Goal: Transaction & Acquisition: Purchase product/service

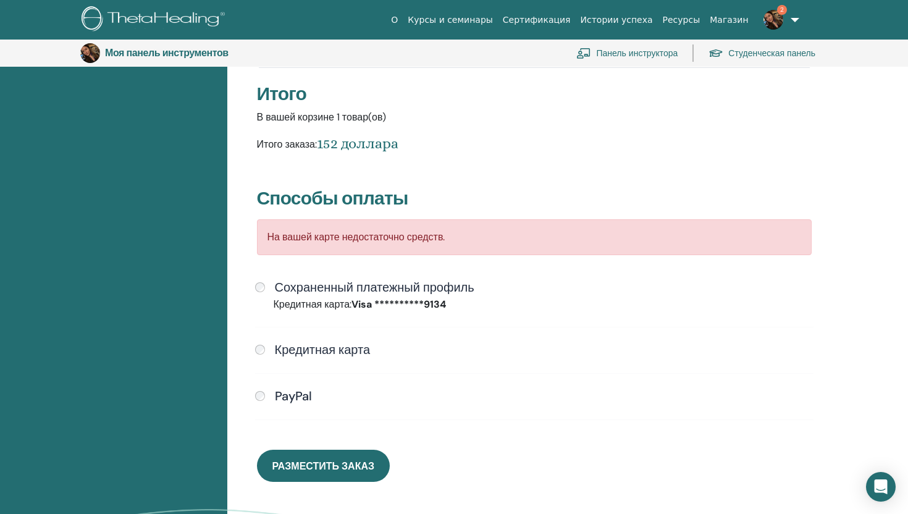
scroll to position [229, 0]
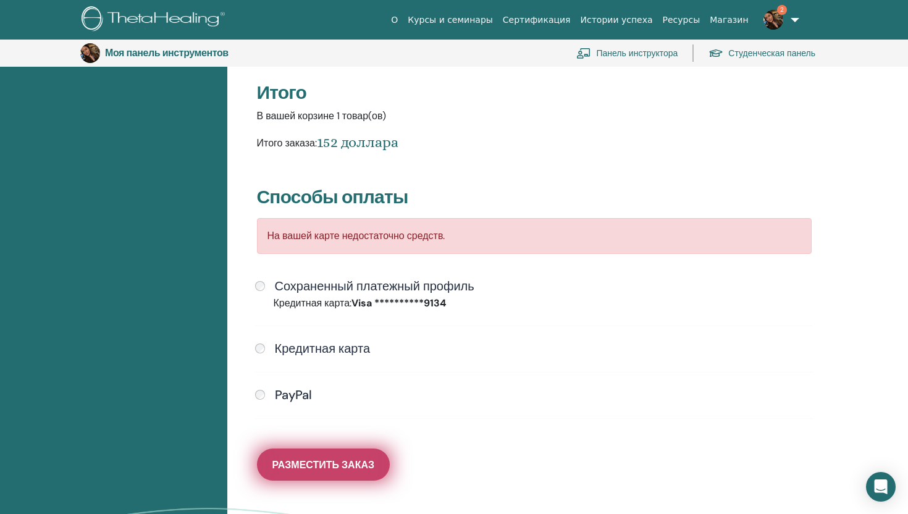
click at [323, 470] on font "Разместить заказ" at bounding box center [324, 465] width 102 height 13
click at [348, 469] on font "Разместить заказ" at bounding box center [324, 465] width 102 height 13
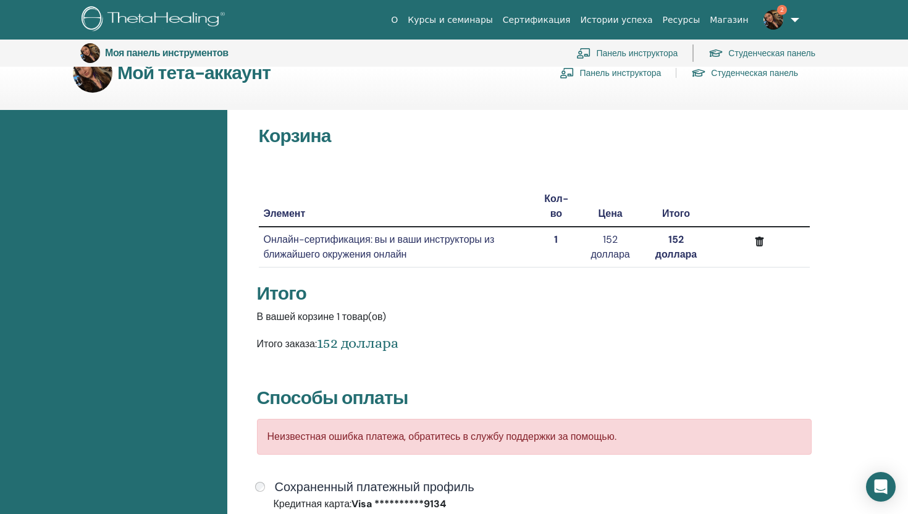
scroll to position [0, 0]
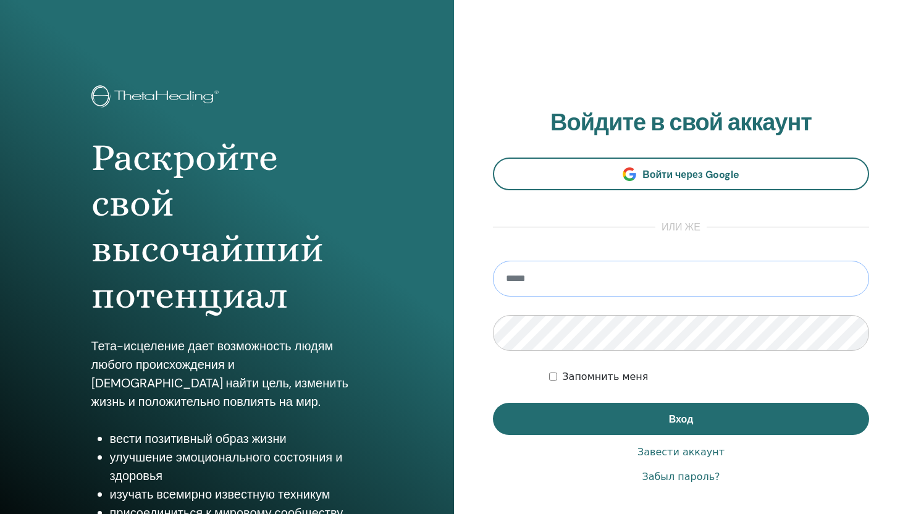
type input "**********"
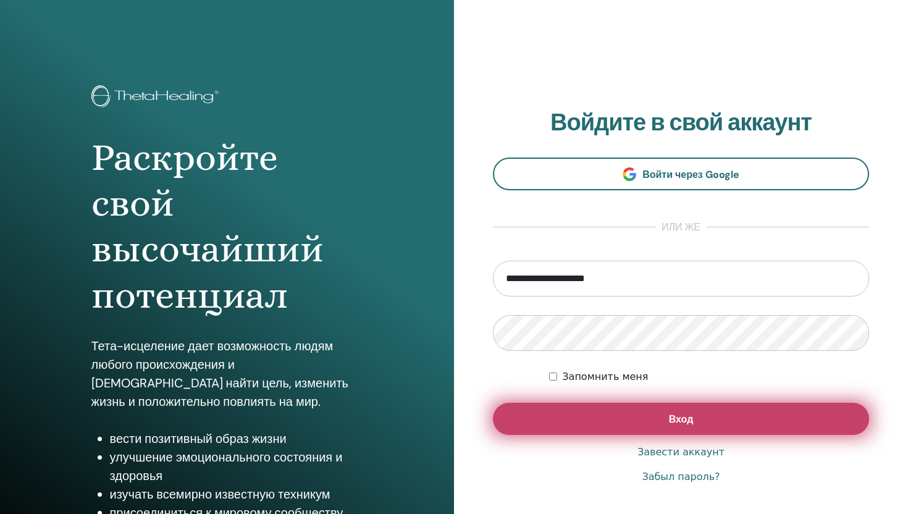
click at [648, 431] on button "Вход" at bounding box center [681, 419] width 376 height 32
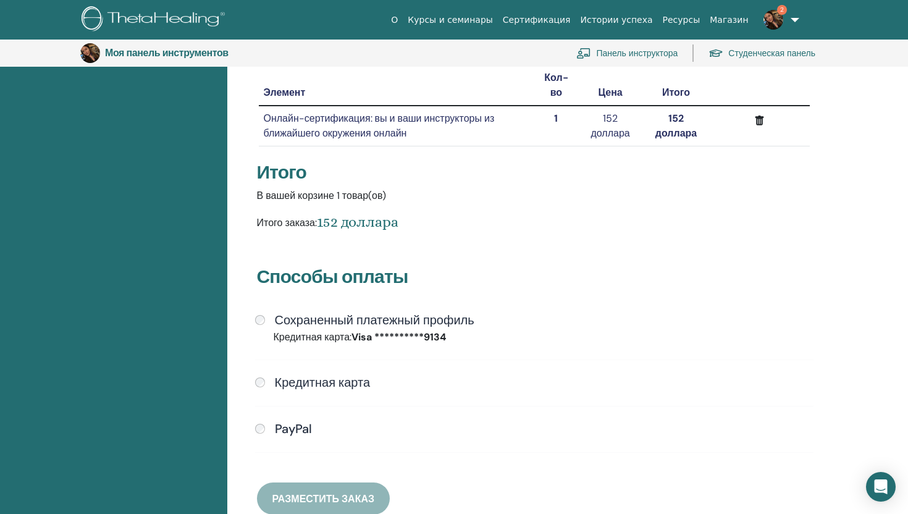
scroll to position [174, 0]
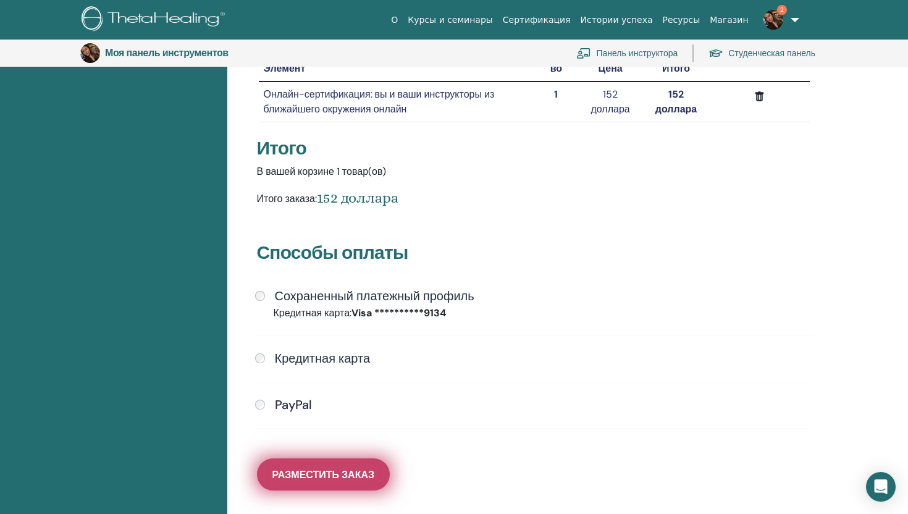
click at [344, 473] on font "Разместить заказ" at bounding box center [324, 474] width 102 height 13
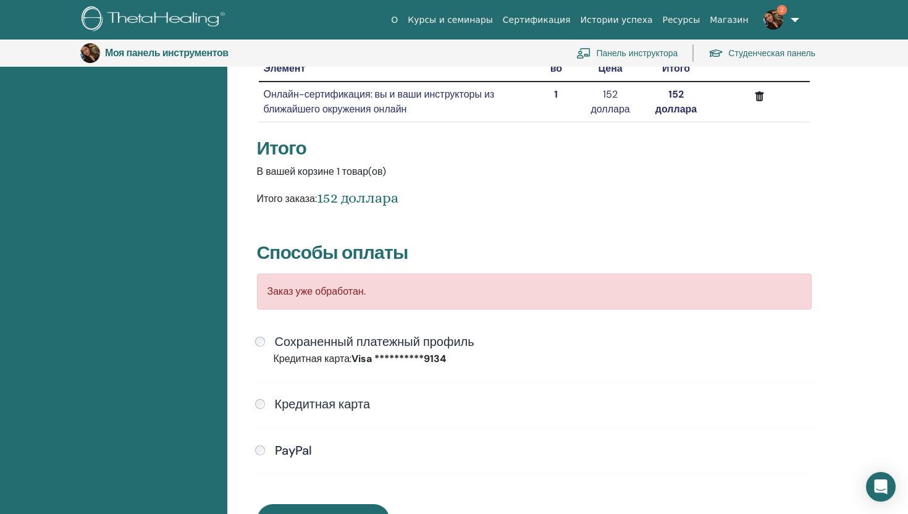
click at [637, 52] on font "Панель инструктора" at bounding box center [637, 53] width 82 height 11
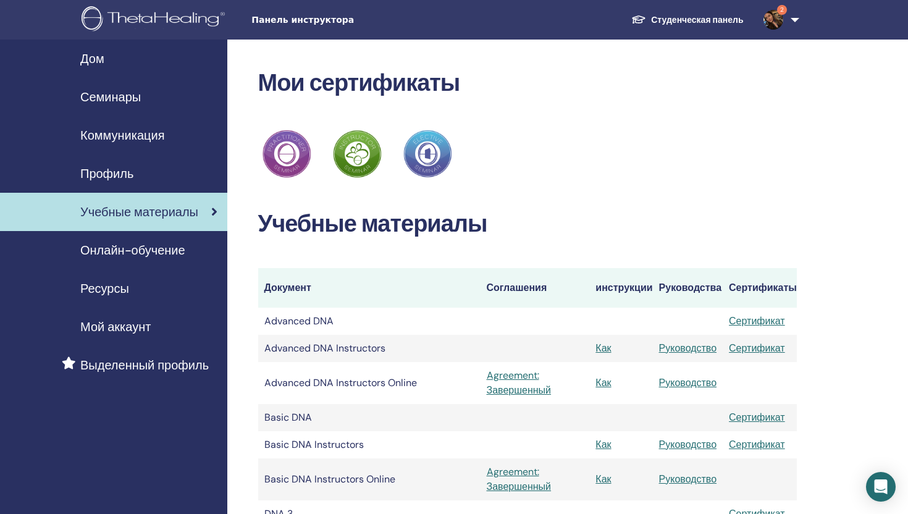
scroll to position [578, 0]
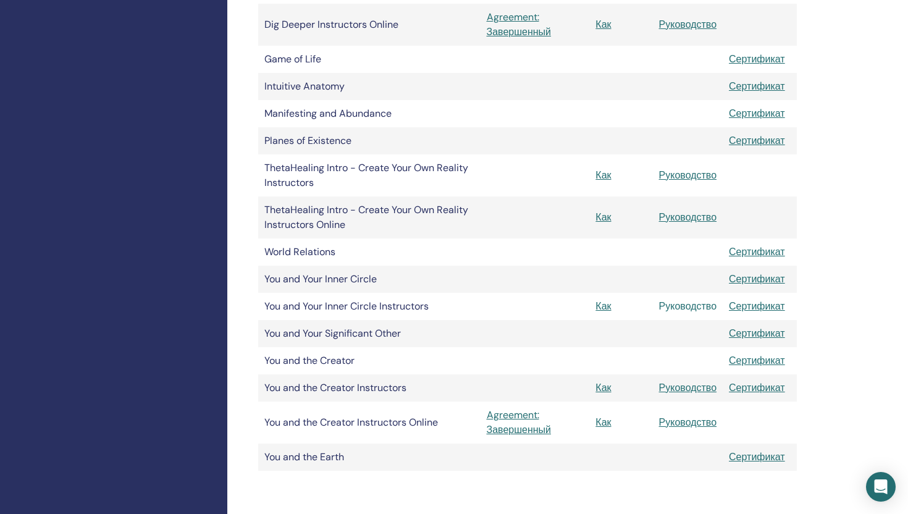
click at [693, 309] on link "Руководство" at bounding box center [688, 306] width 58 height 13
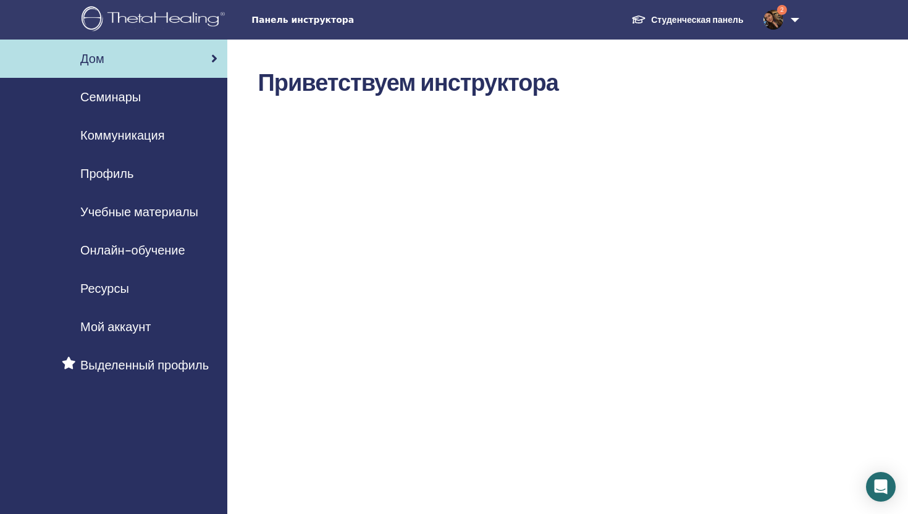
click at [181, 255] on font "Онлайн-обучение" at bounding box center [132, 250] width 105 height 16
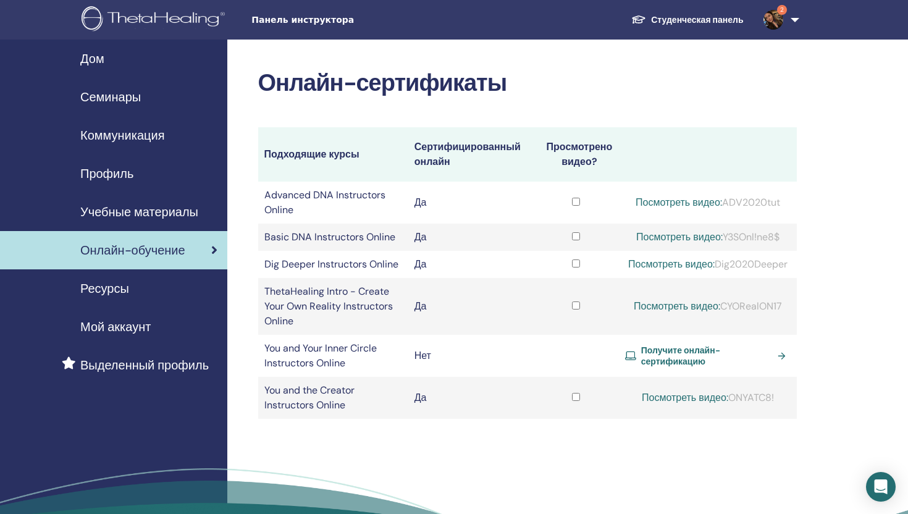
click at [689, 367] on span "Получите онлайн-сертификацию" at bounding box center [707, 356] width 132 height 22
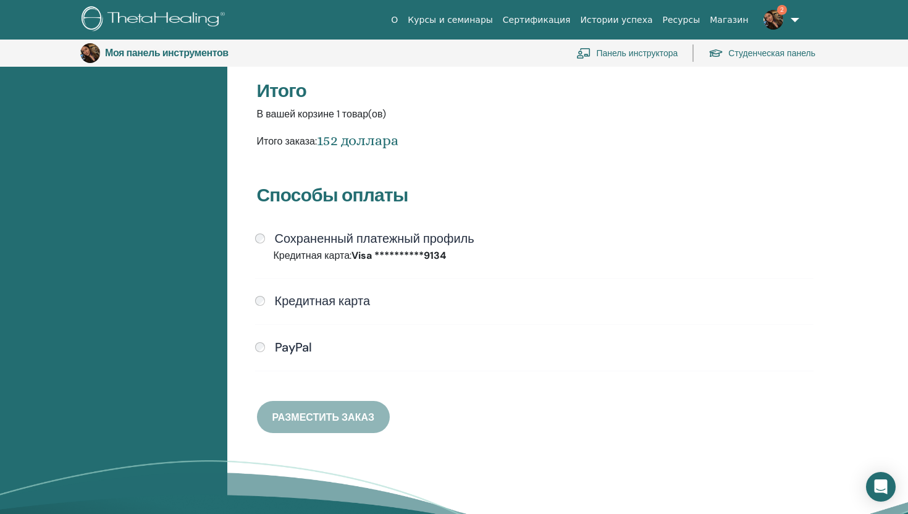
scroll to position [231, 0]
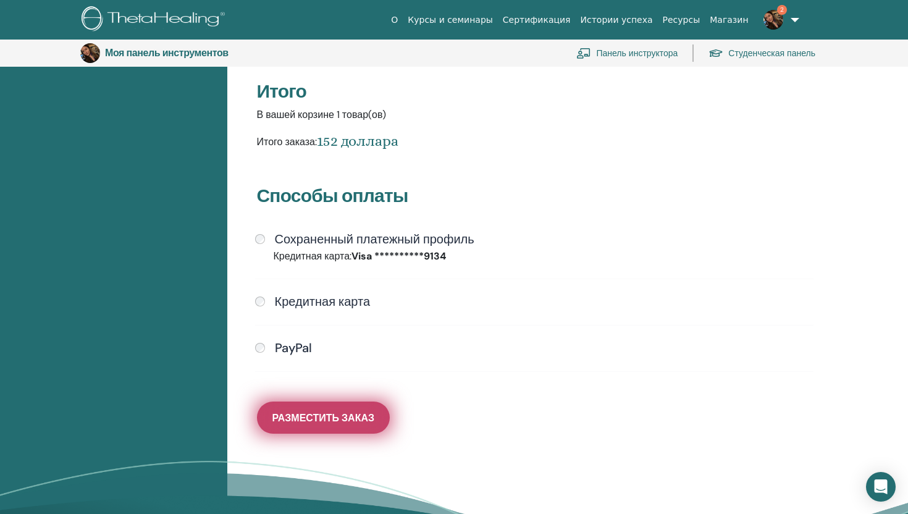
click at [350, 425] on button "Разместить заказ" at bounding box center [323, 418] width 133 height 32
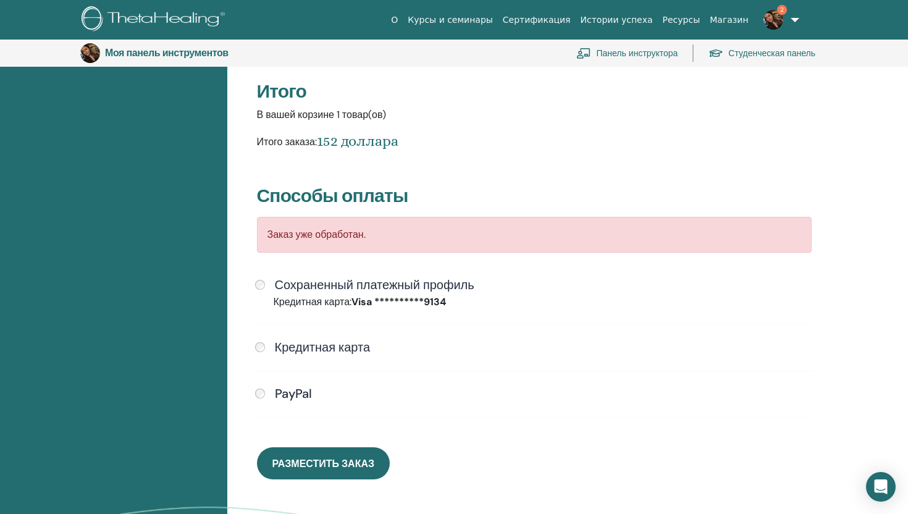
click at [332, 342] on font "Кредитная карта" at bounding box center [323, 347] width 96 height 16
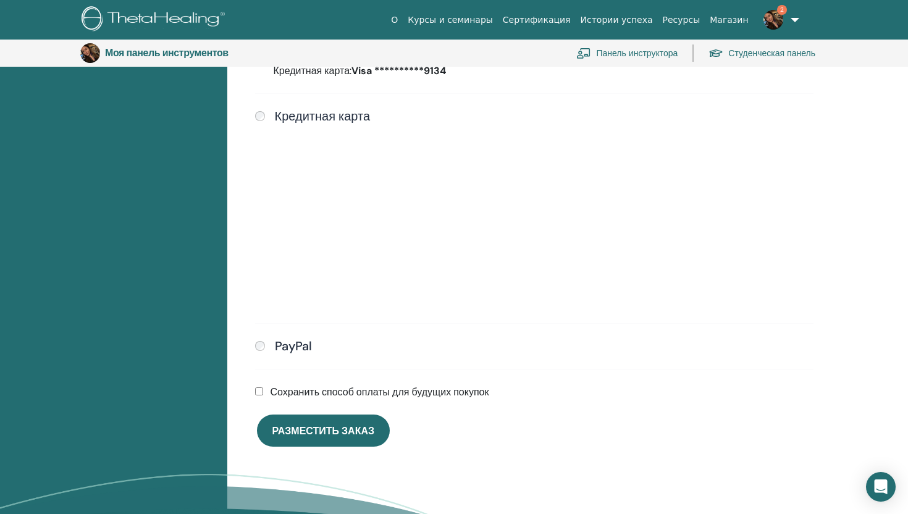
scroll to position [462, 0]
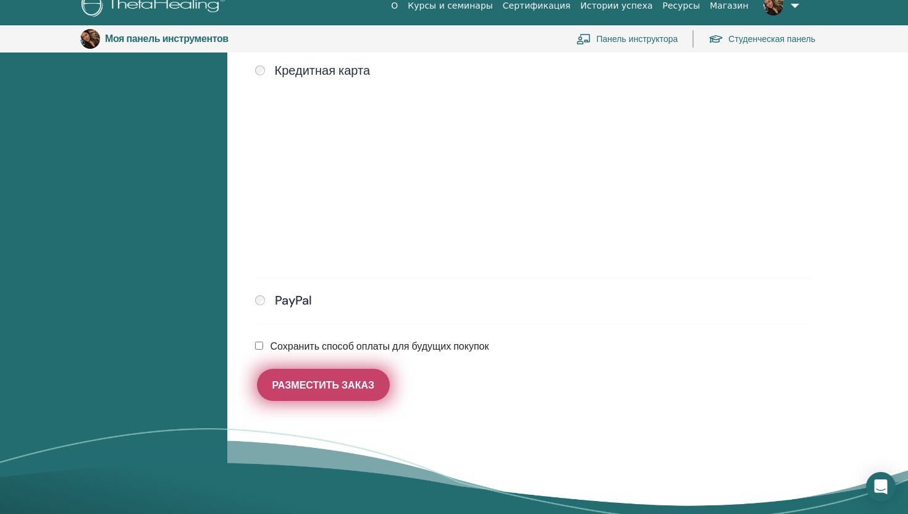
click at [327, 386] on font "Разместить заказ" at bounding box center [324, 385] width 102 height 13
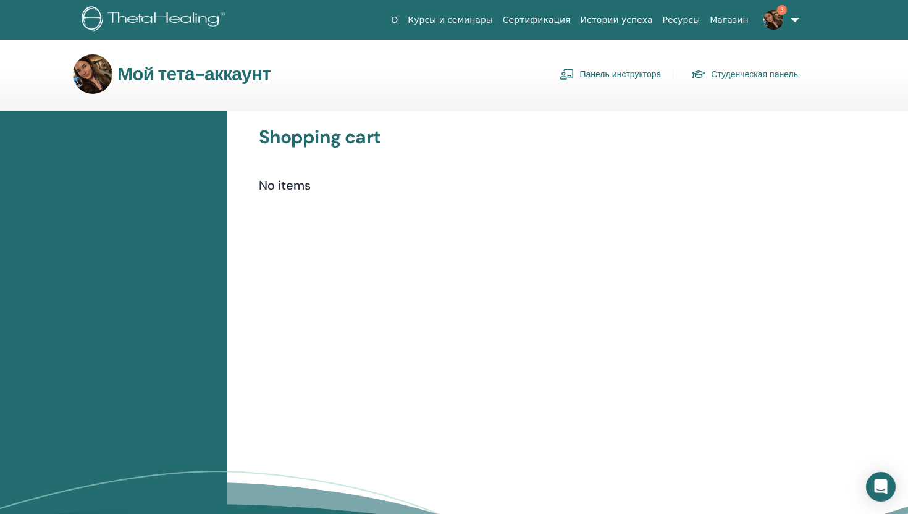
click at [580, 77] on link "Панель инструктора" at bounding box center [610, 74] width 101 height 20
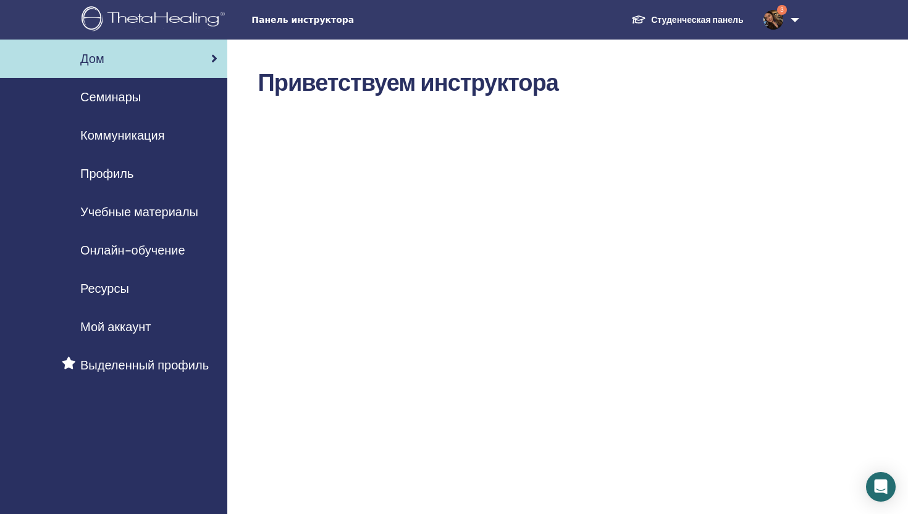
click at [158, 247] on font "Онлайн-обучение" at bounding box center [132, 250] width 105 height 16
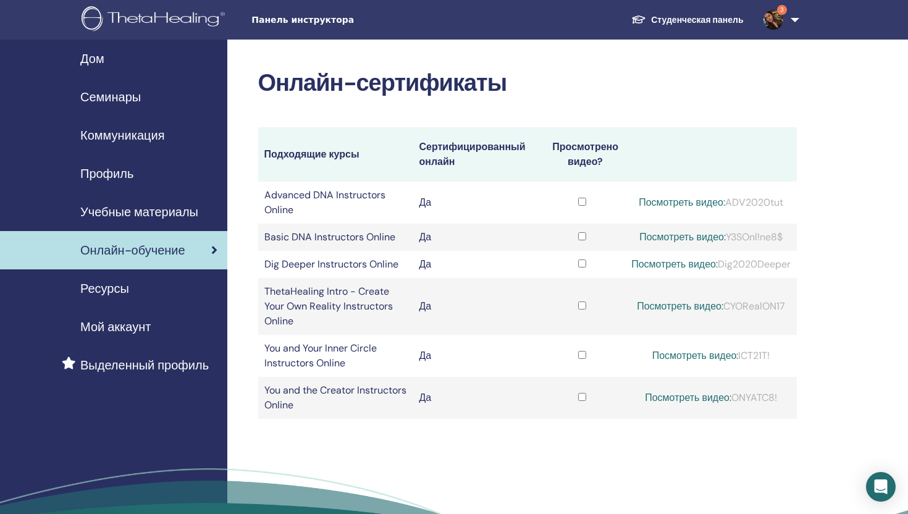
click at [104, 92] on span "Семинары" at bounding box center [110, 97] width 61 height 19
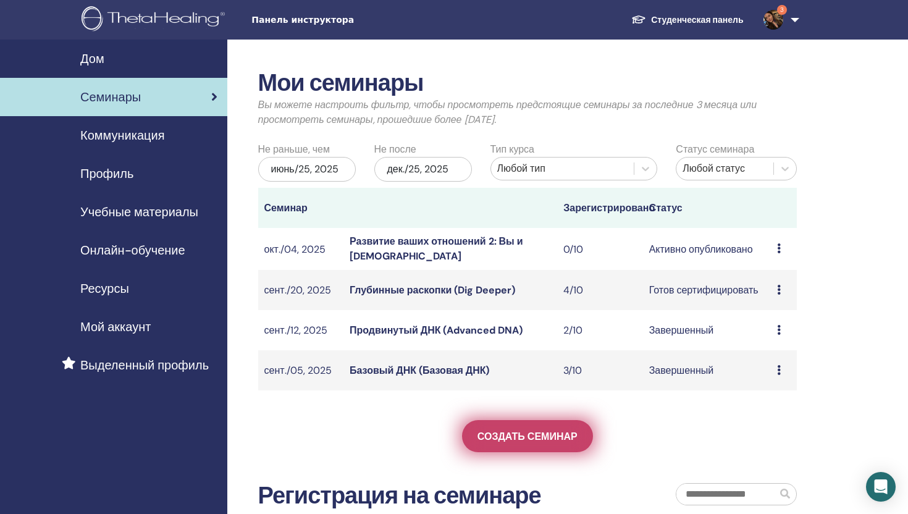
click at [564, 434] on font "Создать семинар" at bounding box center [528, 436] width 100 height 13
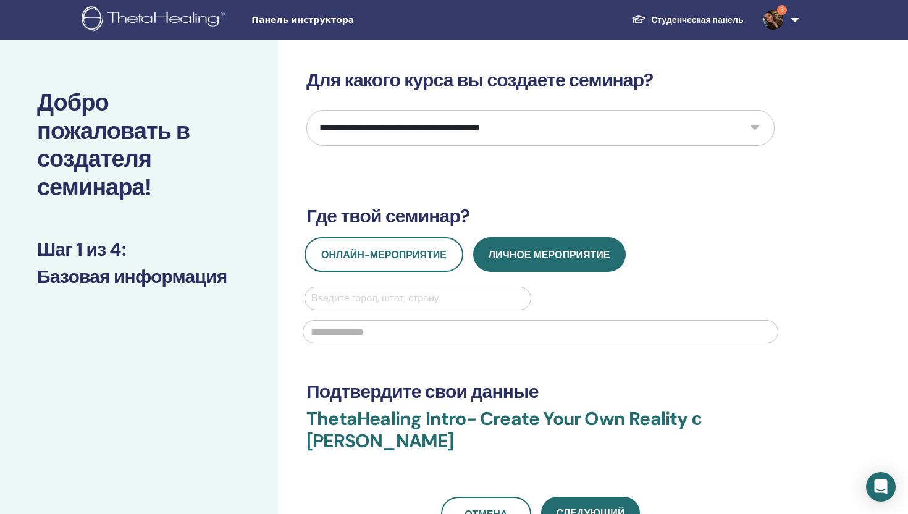
click at [493, 125] on select "**********" at bounding box center [541, 128] width 468 height 36
select select "****"
click at [307, 110] on select "**********" at bounding box center [541, 128] width 468 height 36
